Goal: Find specific page/section: Locate item on page

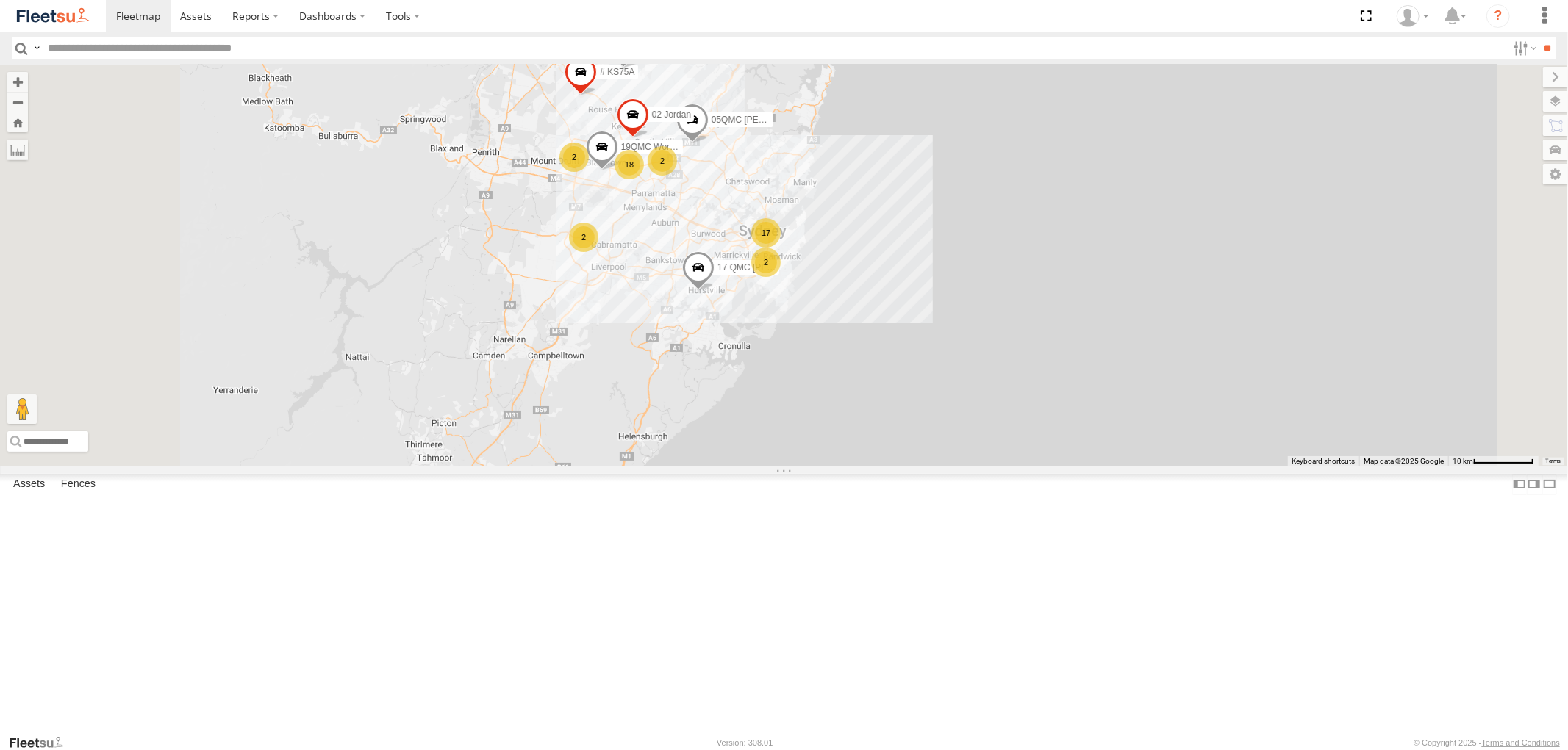
drag, startPoint x: 979, startPoint y: 171, endPoint x: 1049, endPoint y: 172, distance: 70.0
click at [1046, 175] on div "13 QMC-Spare 27QMC 17 2 18 # KS75A 19QMC Workshop 05QMC [PERSON_NAME] 2 2 02 Jo…" at bounding box center [784, 265] width 1568 height 401
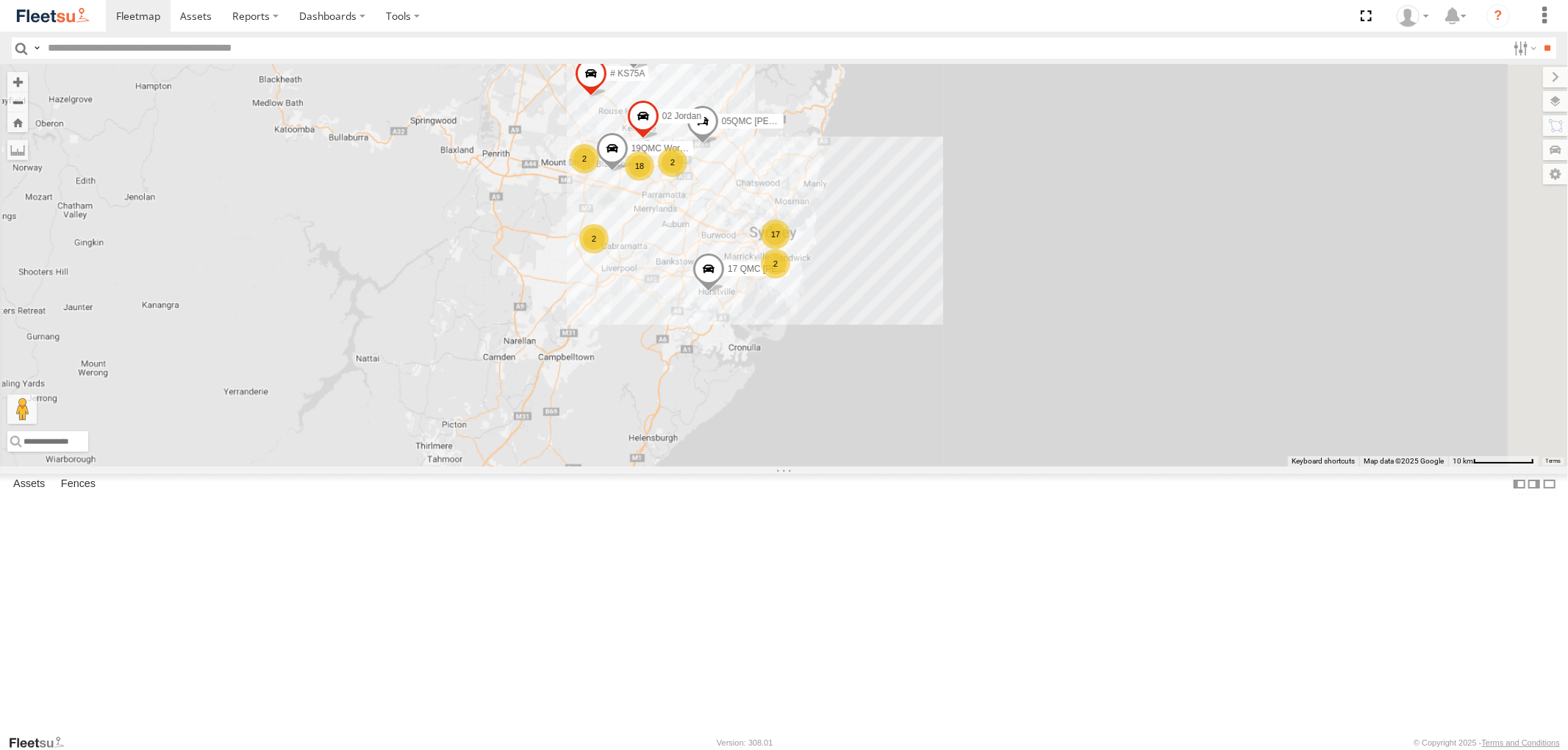
drag, startPoint x: 1009, startPoint y: 204, endPoint x: 980, endPoint y: 276, distance: 77.6
click at [980, 276] on div "13 QMC-Spare 27QMC # KS75A 19QMC Workshop 05QMC [PERSON_NAME] 02 [PERSON_NAME] …" at bounding box center [784, 265] width 1568 height 401
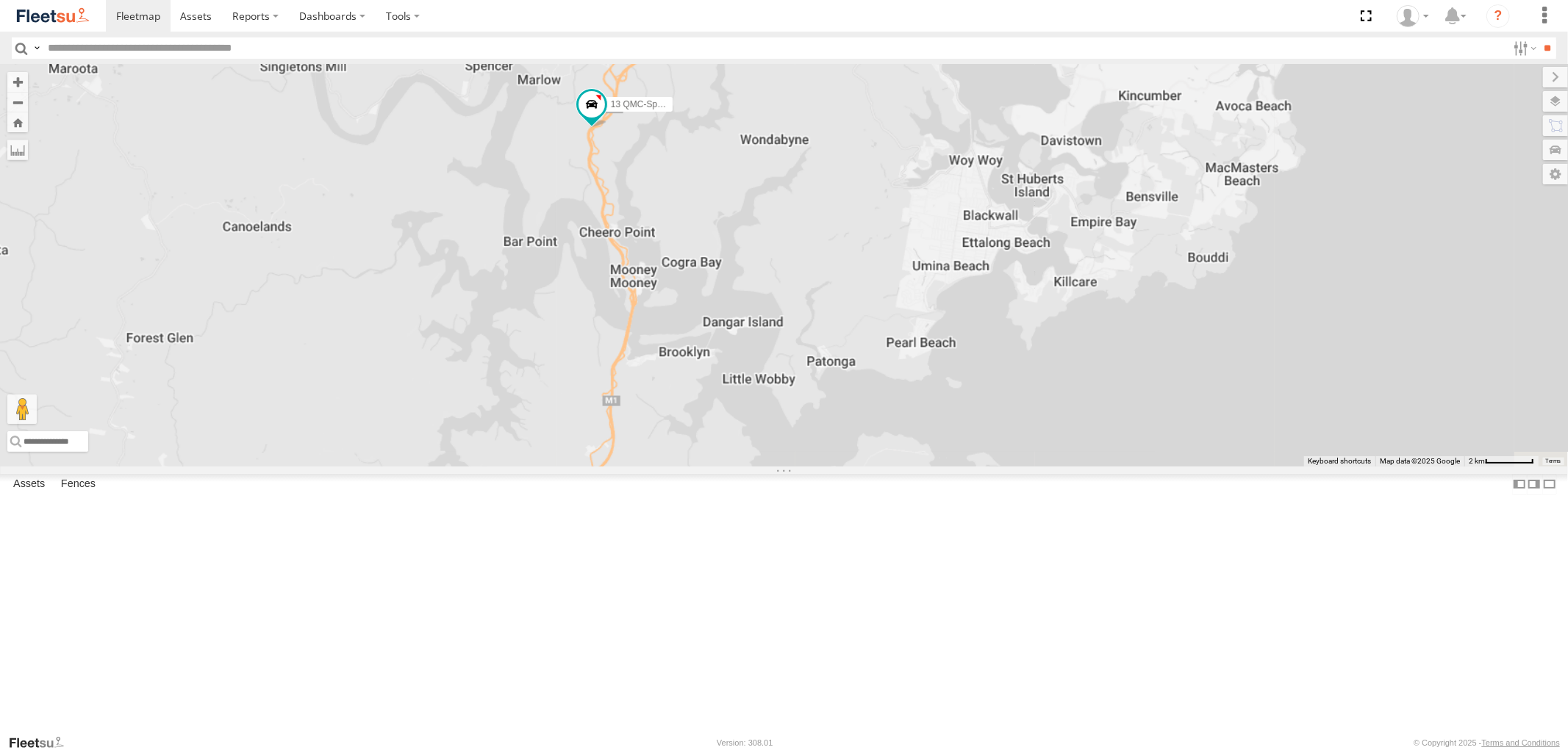
drag, startPoint x: 933, startPoint y: 159, endPoint x: 946, endPoint y: 106, distance: 54.6
click at [946, 107] on div "13 QMC-Spare 27QMC # KS75A 19QMC Workshop 05QMC [PERSON_NAME] 02 [PERSON_NAME] …" at bounding box center [784, 265] width 1568 height 401
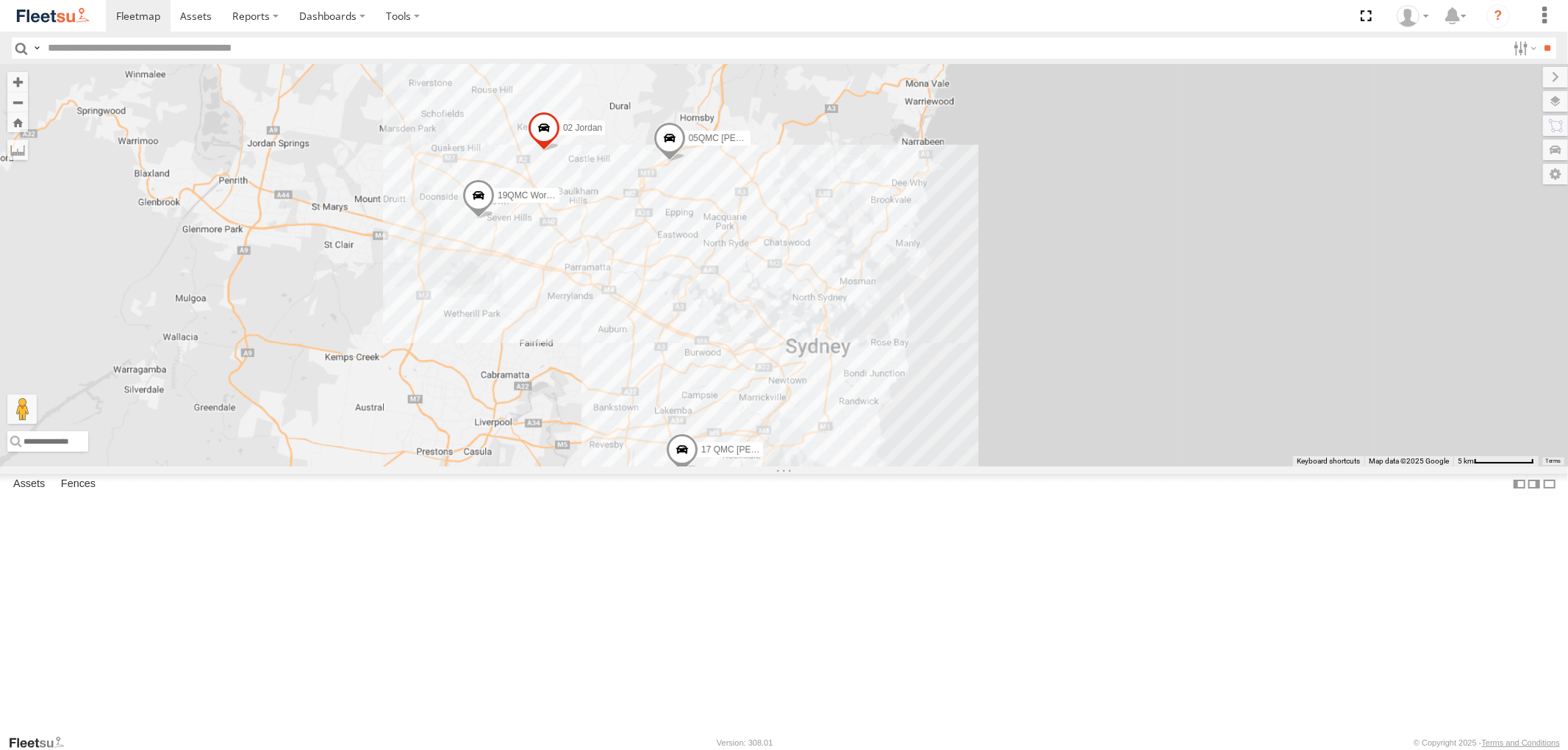
drag, startPoint x: 925, startPoint y: 276, endPoint x: 944, endPoint y: 249, distance: 33.0
click at [793, 144] on span "05QMC [PERSON_NAME]" at bounding box center [740, 139] width 105 height 10
